Goal: Task Accomplishment & Management: Use online tool/utility

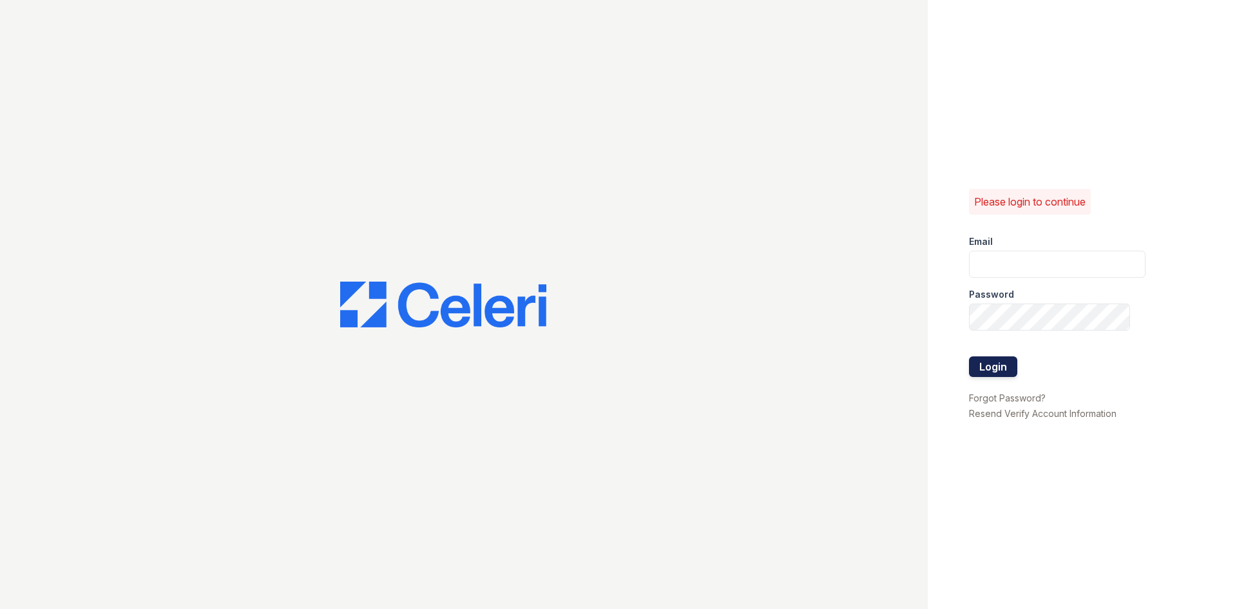
type input "[EMAIL_ADDRESS][DOMAIN_NAME]"
click at [1009, 369] on button "Login" at bounding box center [993, 366] width 48 height 21
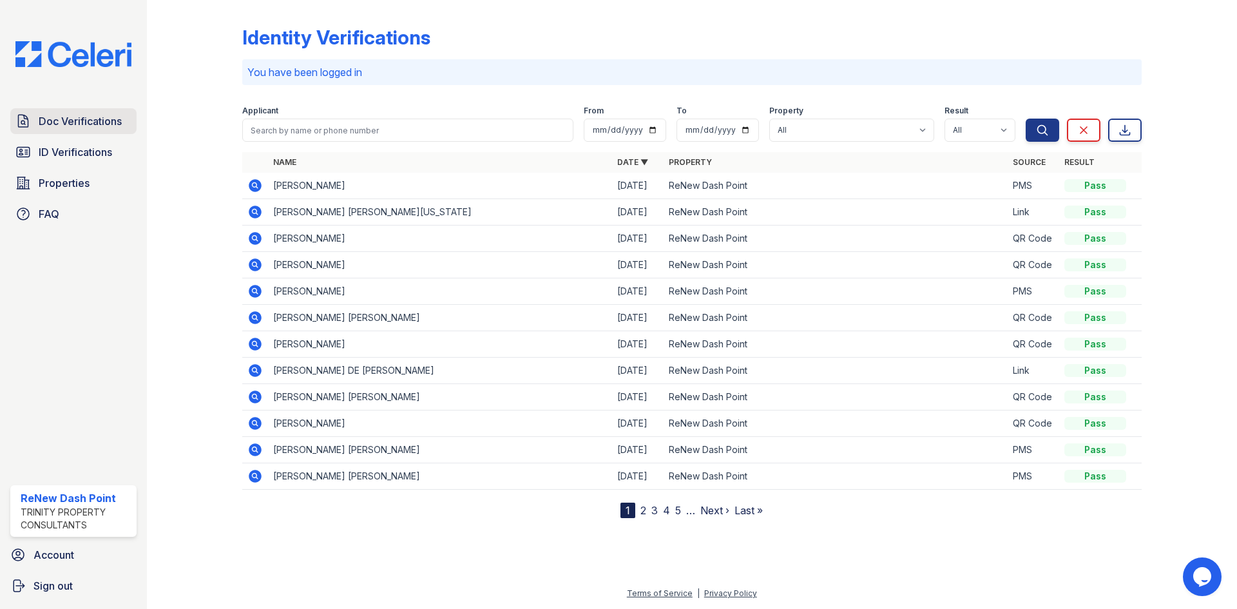
click at [55, 123] on span "Doc Verifications" at bounding box center [80, 120] width 83 height 15
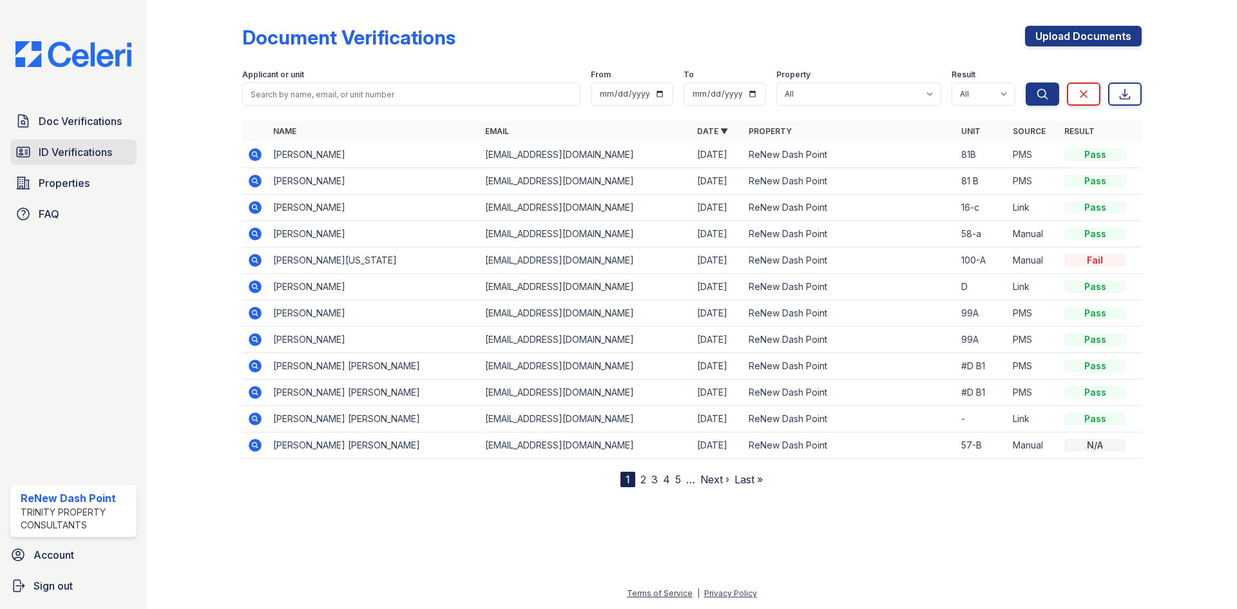
click at [53, 157] on span "ID Verifications" at bounding box center [75, 151] width 73 height 15
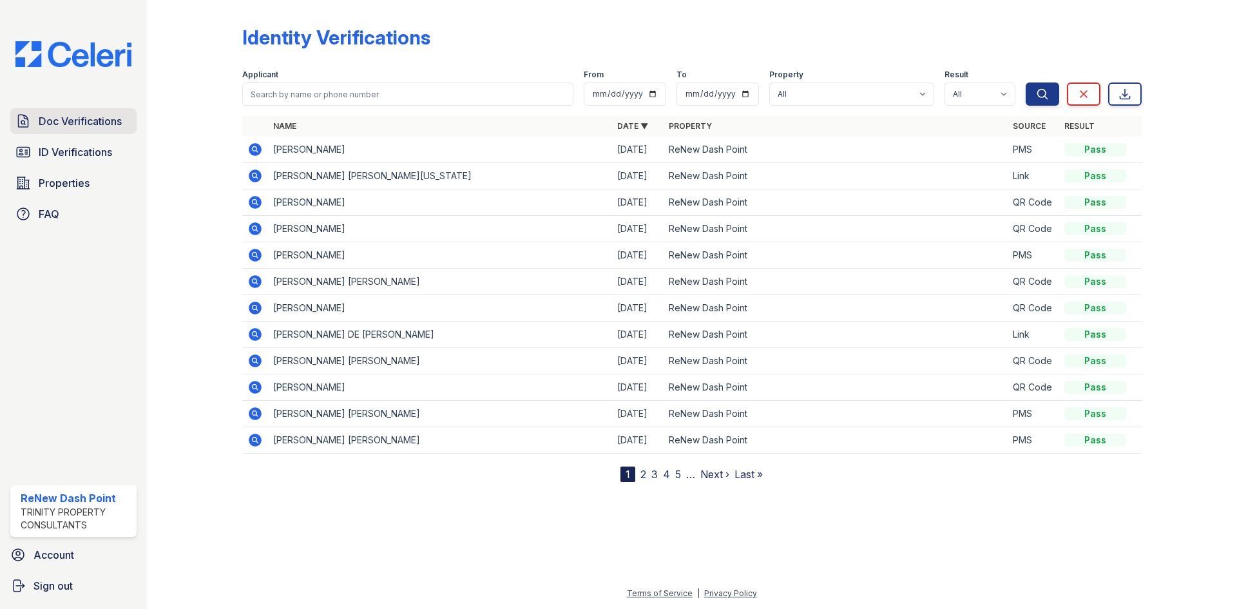
click at [68, 122] on span "Doc Verifications" at bounding box center [80, 120] width 83 height 15
